Goal: Task Accomplishment & Management: Use online tool/utility

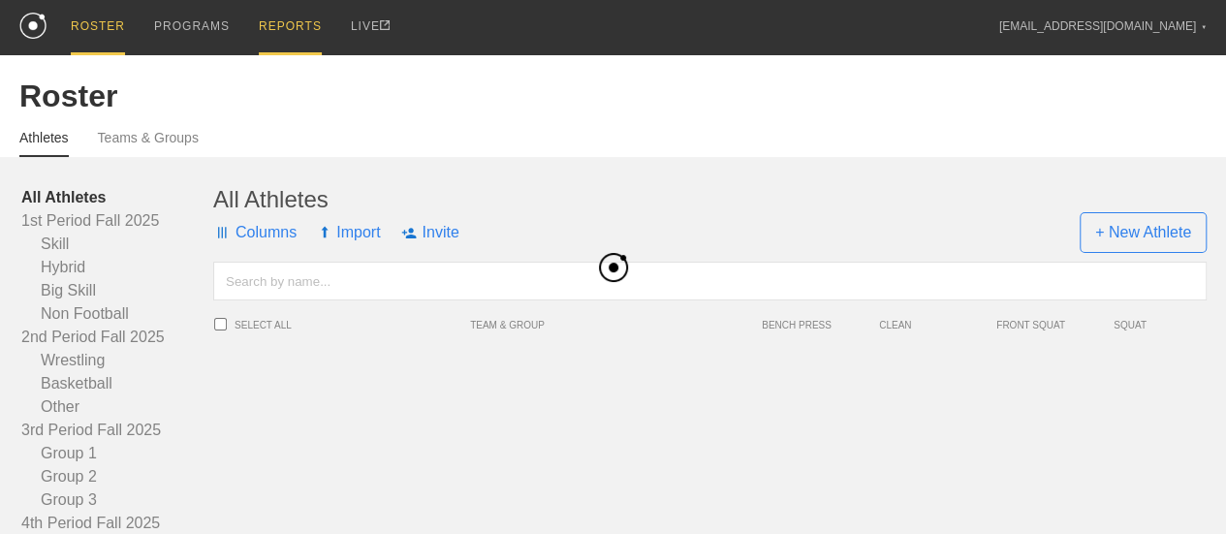
click at [295, 23] on div "REPORTS" at bounding box center [290, 27] width 63 height 55
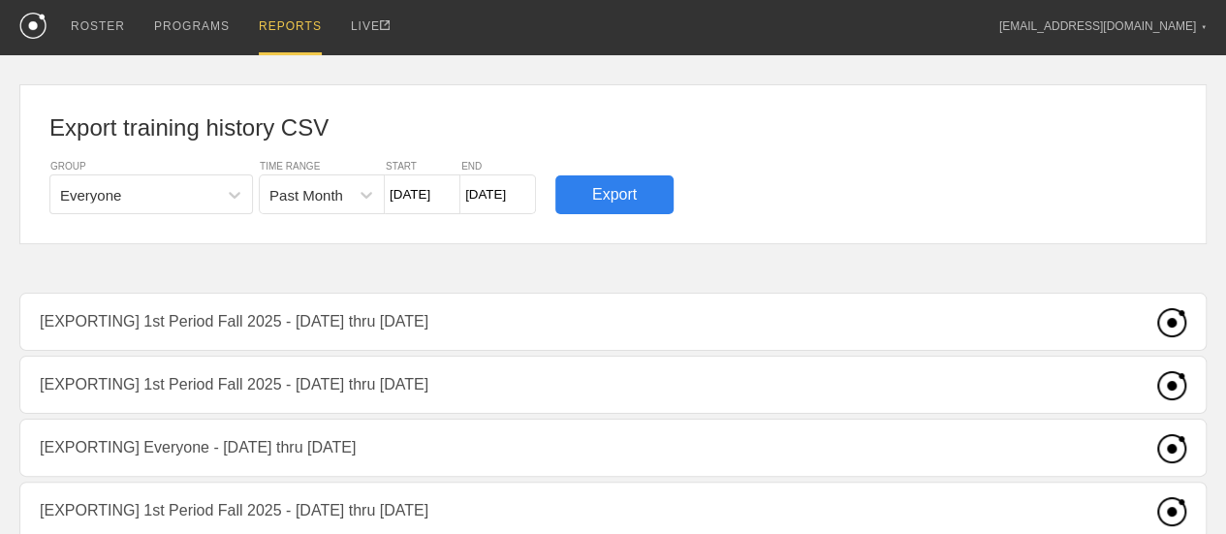
click at [440, 94] on div "Export training history CSV GROUP Everyone TIME RANGE Past Month START [DATE] E…" at bounding box center [613, 164] width 1188 height 160
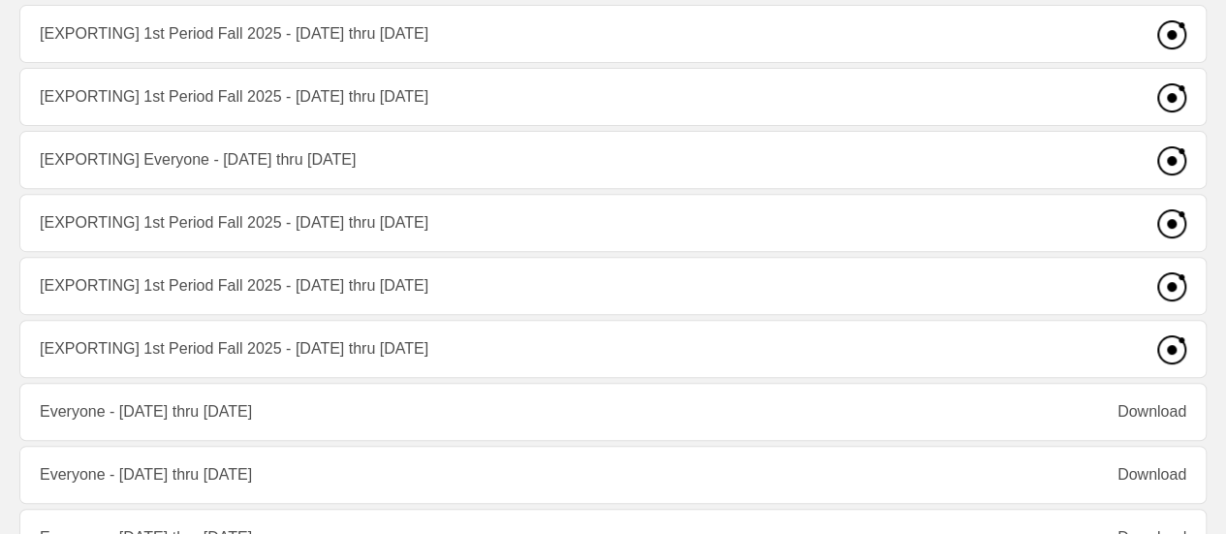
scroll to position [291, 0]
